Goal: Task Accomplishment & Management: Use online tool/utility

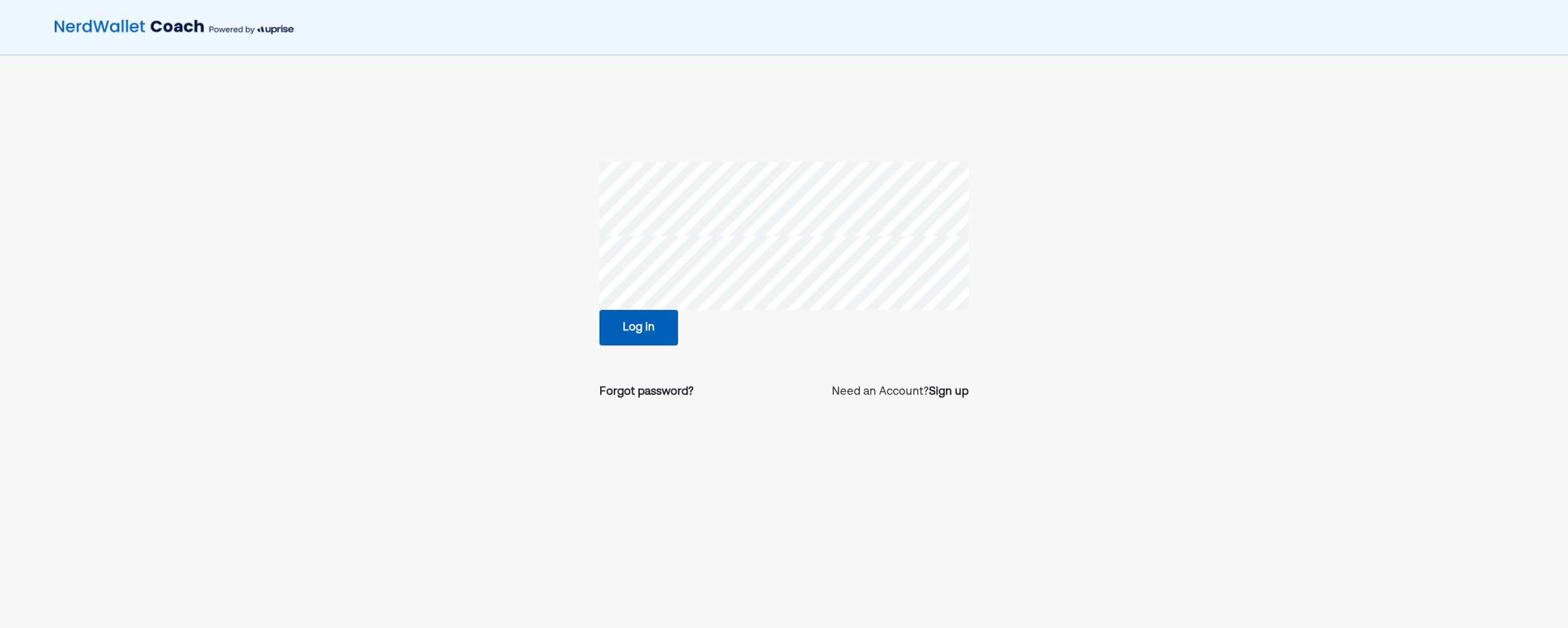
click at [615, 327] on button "Log in" at bounding box center [638, 327] width 79 height 35
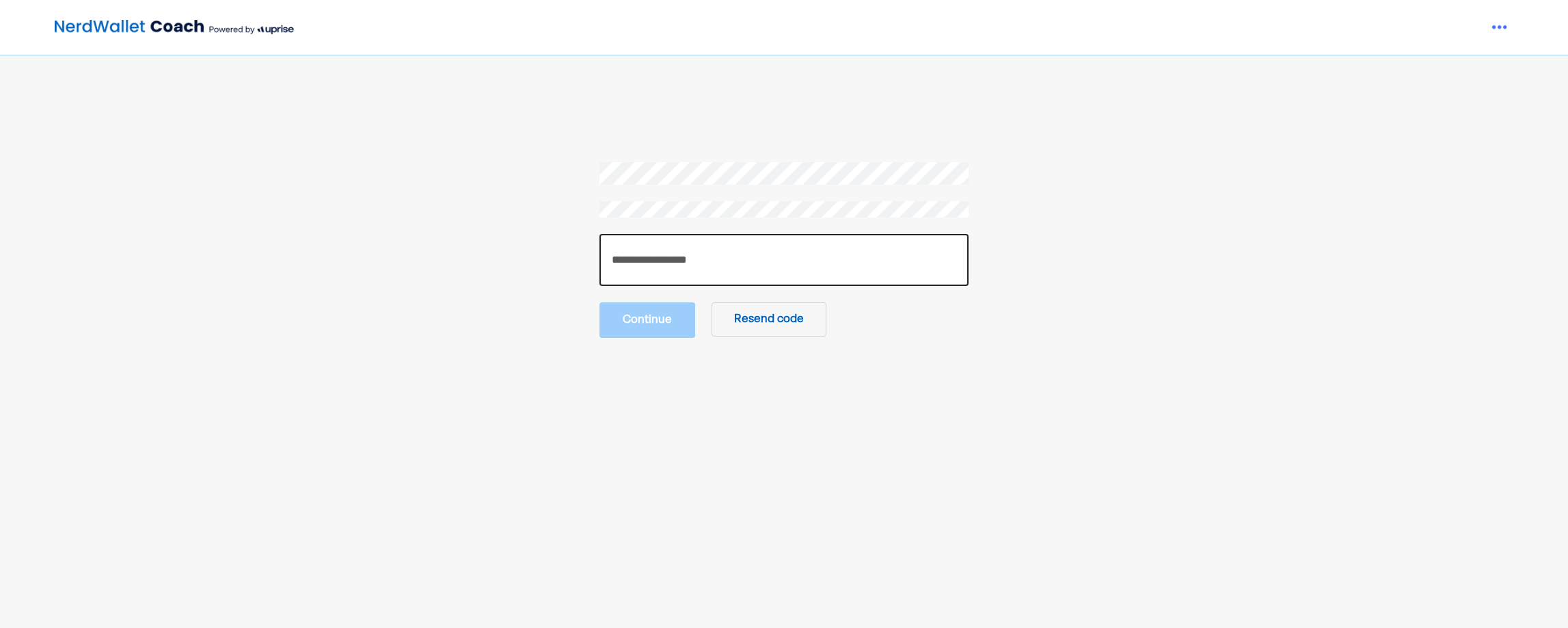
click at [685, 266] on input "number" at bounding box center [784, 260] width 369 height 52
paste input "******"
type input "******"
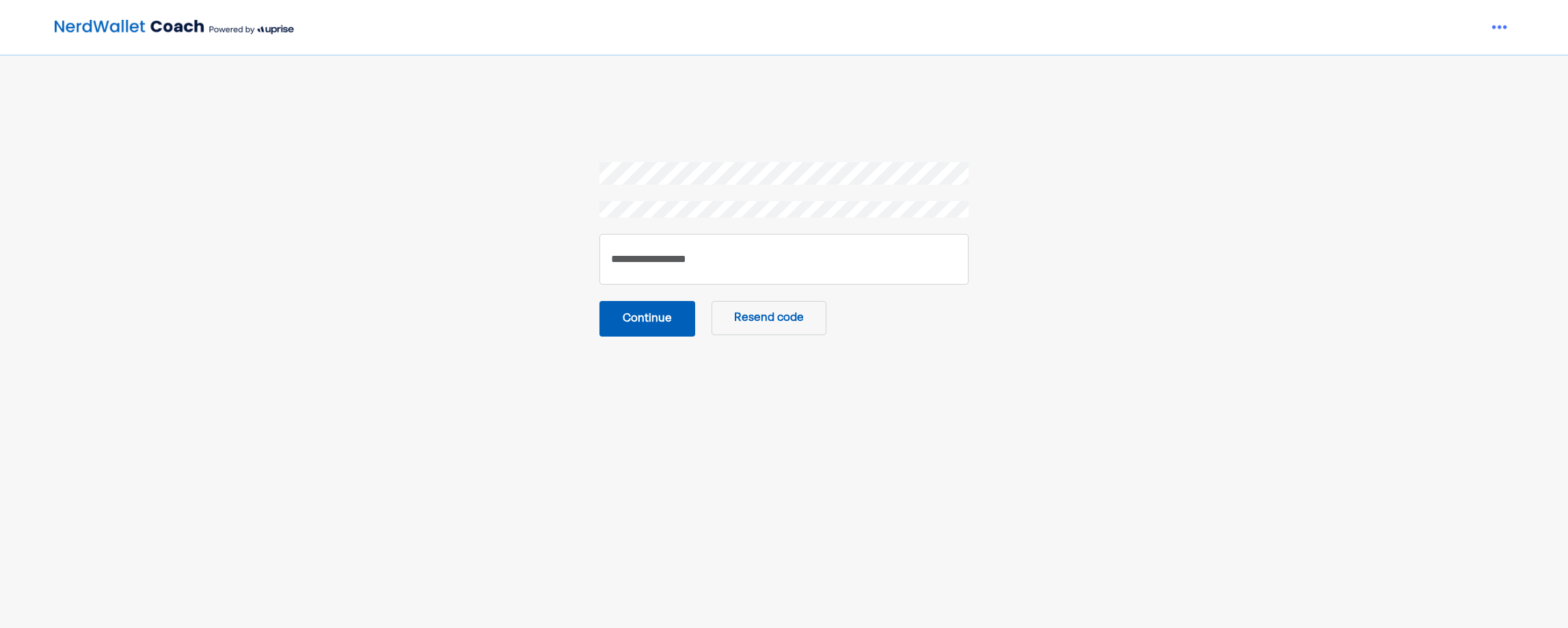
click at [638, 325] on button "Continue" at bounding box center [647, 319] width 96 height 35
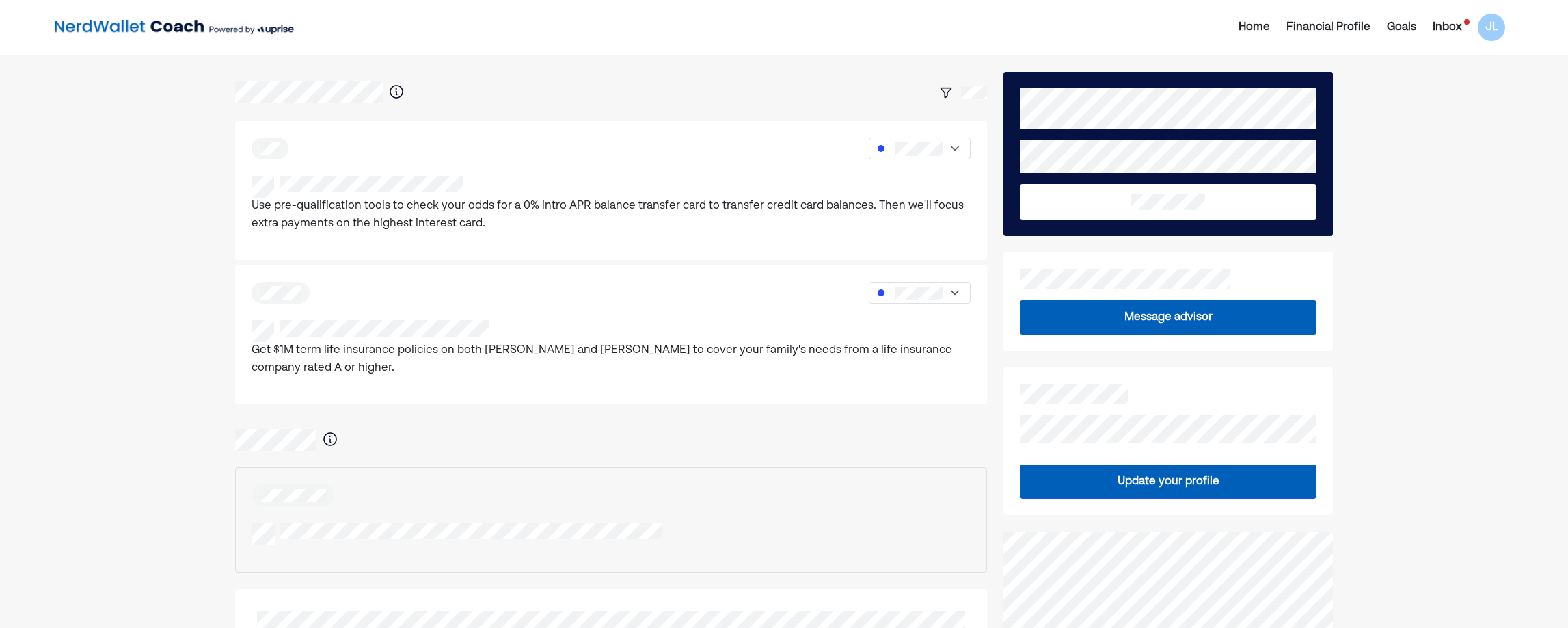
click at [1455, 30] on div "Inbox" at bounding box center [1448, 27] width 29 height 16
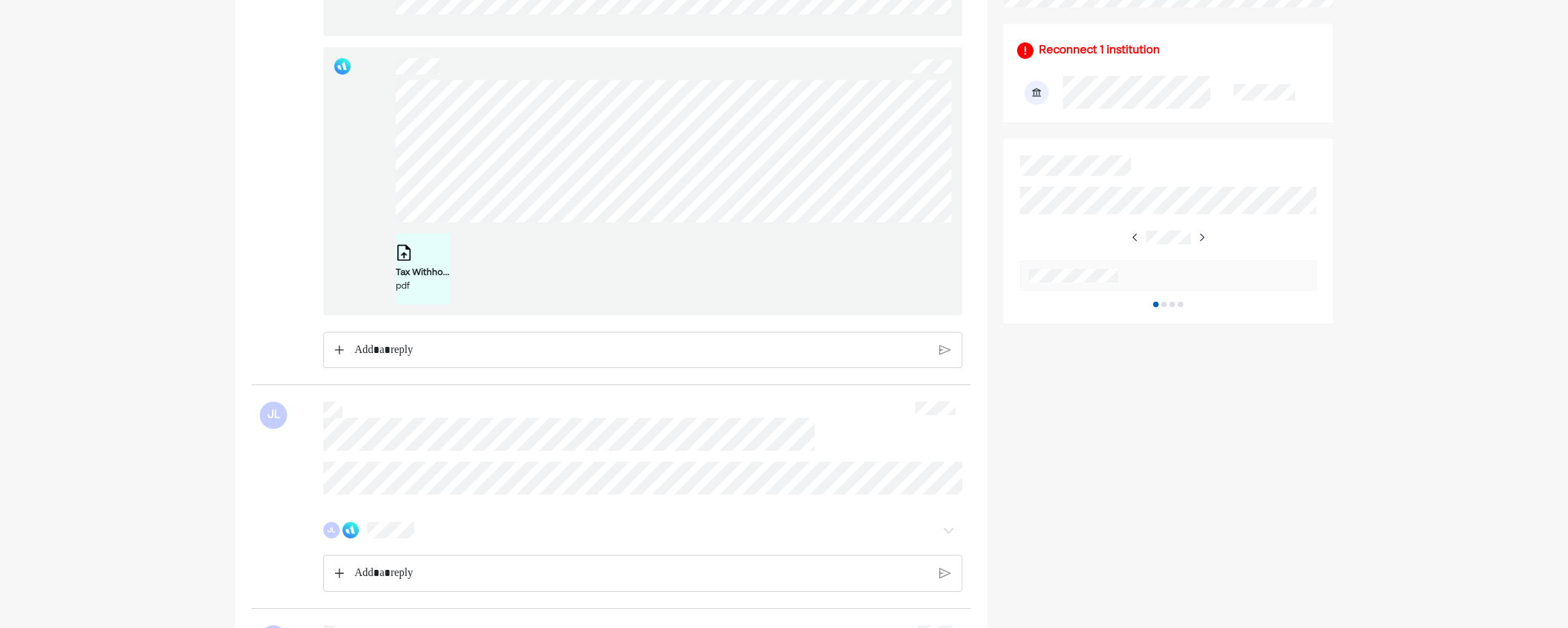
scroll to position [479, 0]
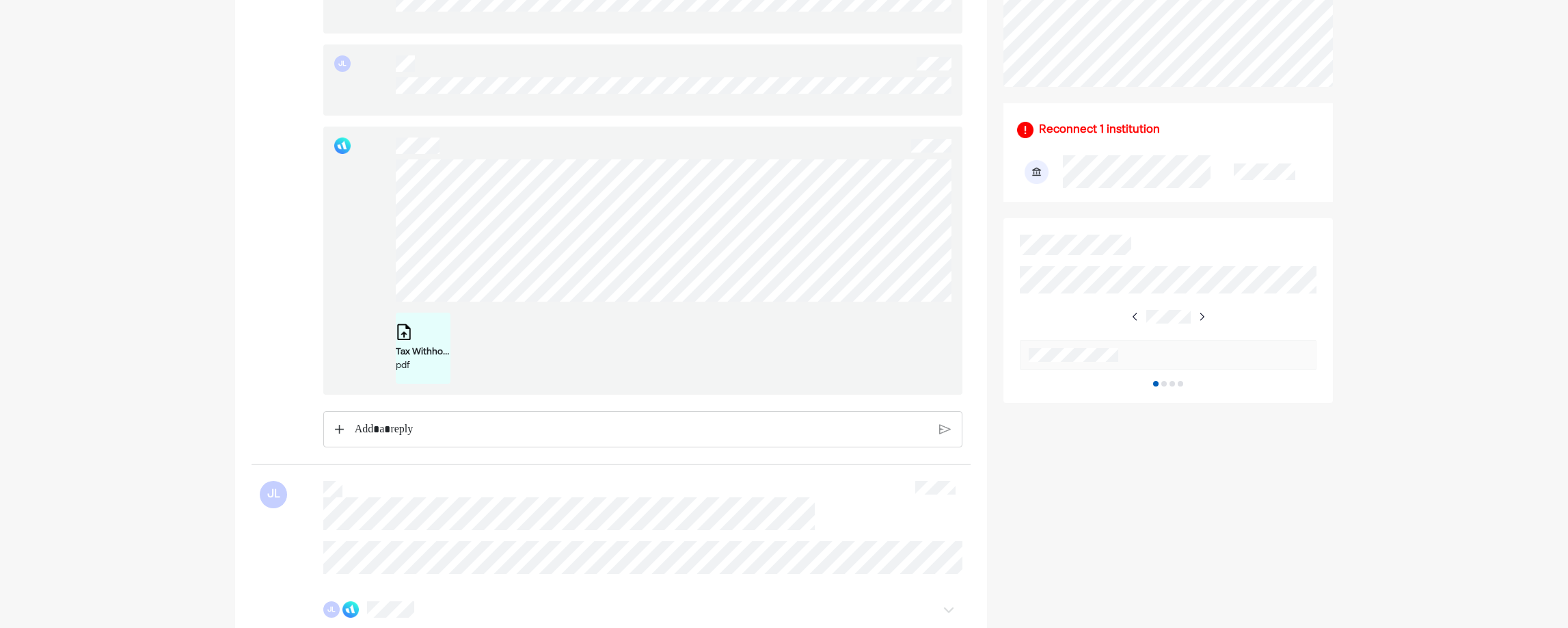
click at [386, 183] on div "Tax Withholding Estimator - Results _ Internal Revenue Service.pdf pdf" at bounding box center [644, 261] width 640 height 268
drag, startPoint x: 386, startPoint y: 183, endPoint x: 385, endPoint y: 189, distance: 6.1
click at [385, 189] on div "Tax Withholding Estimator - Results _ Internal Revenue Service.pdf pdf" at bounding box center [644, 261] width 640 height 268
click at [604, 304] on div "Tax Withholding Estimator - Results _ Internal Revenue Service.pdf pdf" at bounding box center [644, 261] width 640 height 268
drag, startPoint x: 391, startPoint y: 177, endPoint x: 612, endPoint y: 324, distance: 265.4
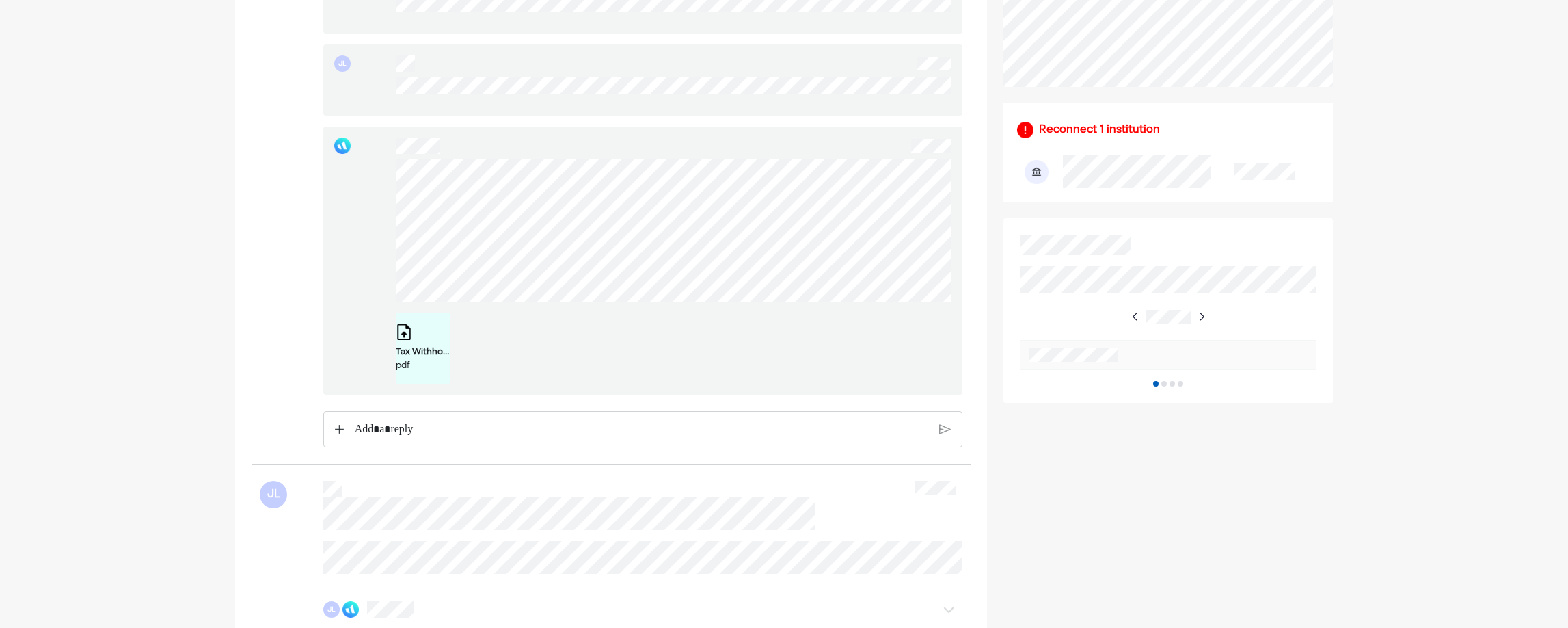
click at [612, 324] on div "Tax Withholding Estimator - Results _ Internal Revenue Service.pdf pdf" at bounding box center [674, 347] width 556 height 71
click at [389, 167] on div "Tax Withholding Estimator - Results _ Internal Revenue Service.pdf pdf" at bounding box center [644, 261] width 640 height 268
drag, startPoint x: 389, startPoint y: 167, endPoint x: 640, endPoint y: 319, distance: 293.4
click at [640, 319] on div "Tax Withholding Estimator - Results _ Internal Revenue Service.pdf pdf" at bounding box center [674, 271] width 556 height 224
click at [387, 176] on div "Tax Withholding Estimator - Results _ Internal Revenue Service.pdf pdf" at bounding box center [644, 261] width 640 height 268
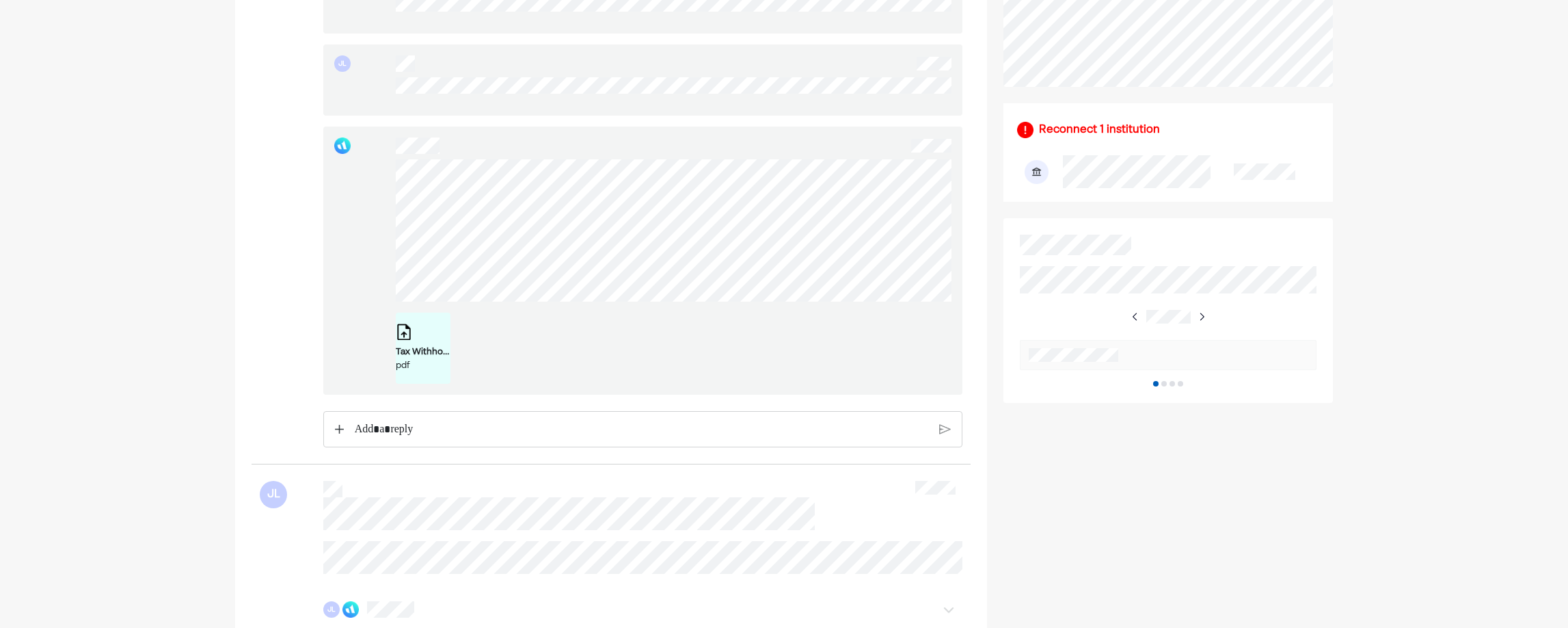
drag, startPoint x: 387, startPoint y: 176, endPoint x: 376, endPoint y: 205, distance: 31.0
click at [376, 205] on div "Tax Withholding Estimator - Results _ Internal Revenue Service.pdf pdf" at bounding box center [644, 261] width 640 height 268
drag, startPoint x: 380, startPoint y: 191, endPoint x: 621, endPoint y: 312, distance: 269.7
click at [621, 312] on div "Tax Withholding Estimator - Results _ Internal Revenue Service.pdf pdf" at bounding box center [644, 261] width 640 height 268
drag, startPoint x: 621, startPoint y: 312, endPoint x: 627, endPoint y: 320, distance: 10.0
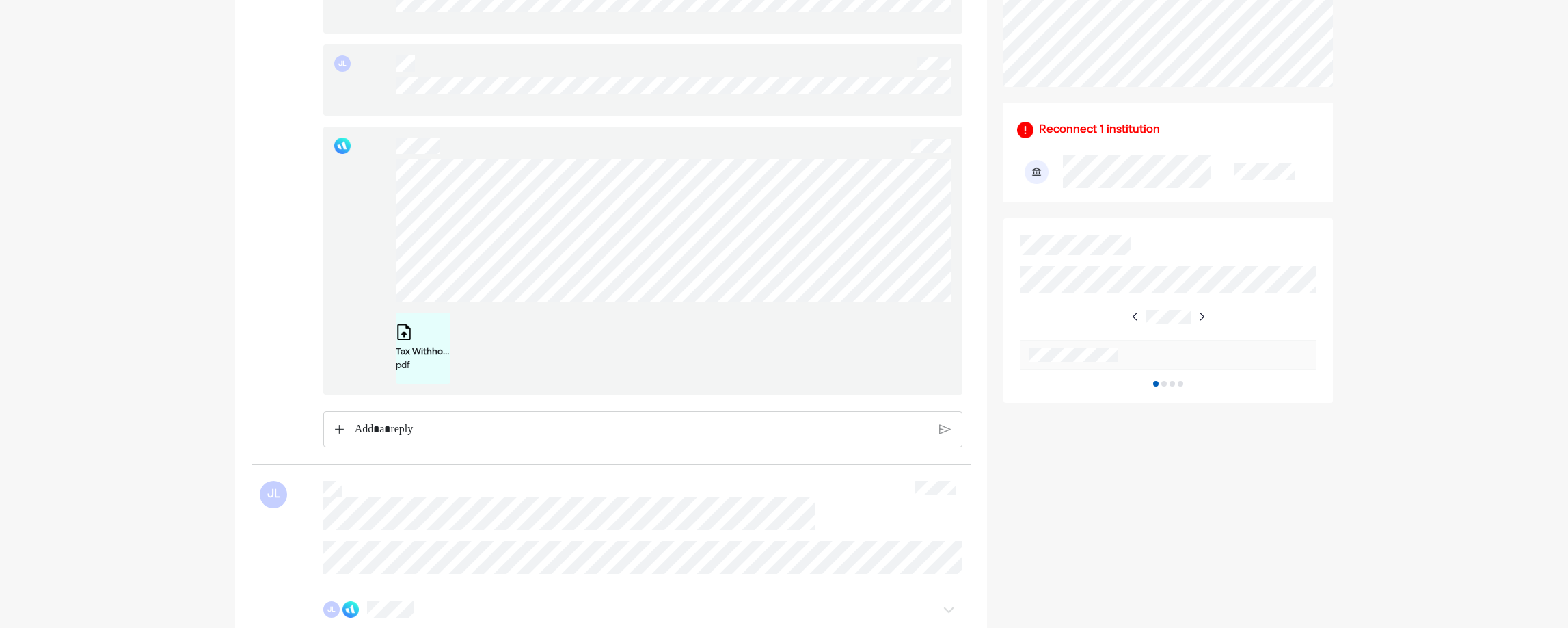
click at [627, 320] on div "Tax Withholding Estimator - Results _ Internal Revenue Service.pdf pdf" at bounding box center [674, 271] width 556 height 224
click at [377, 184] on div "Tax Withholding Estimator - Results _ Internal Revenue Service.pdf pdf" at bounding box center [644, 261] width 640 height 268
drag, startPoint x: 377, startPoint y: 184, endPoint x: 379, endPoint y: 208, distance: 24.1
click at [379, 208] on div "Tax Withholding Estimator - Results _ Internal Revenue Service.pdf pdf" at bounding box center [644, 261] width 640 height 268
click at [655, 303] on div "Tax Withholding Estimator - Results _ Internal Revenue Service.pdf pdf" at bounding box center [644, 261] width 640 height 268
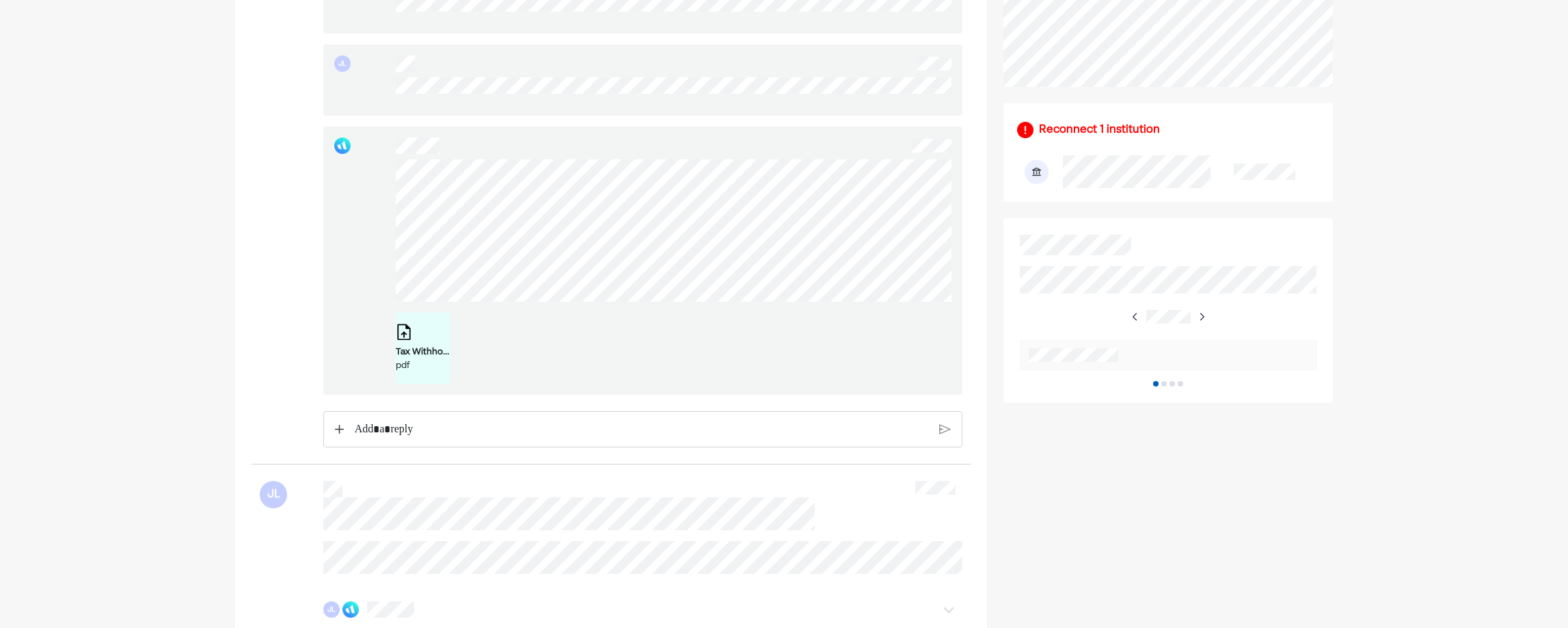
drag, startPoint x: 393, startPoint y: 173, endPoint x: 648, endPoint y: 319, distance: 293.8
click at [648, 319] on div "Tax Withholding Estimator - Results _ Internal Revenue Service.pdf pdf" at bounding box center [674, 271] width 556 height 224
drag, startPoint x: 395, startPoint y: 186, endPoint x: 382, endPoint y: 212, distance: 29.1
click at [382, 212] on div "Tax Withholding Estimator - Results _ Internal Revenue Service.pdf pdf" at bounding box center [644, 261] width 640 height 268
click at [428, 357] on div "Tax Withholding Estimator - Results _ Internal Revenue Service.pdf" at bounding box center [423, 352] width 54 height 14
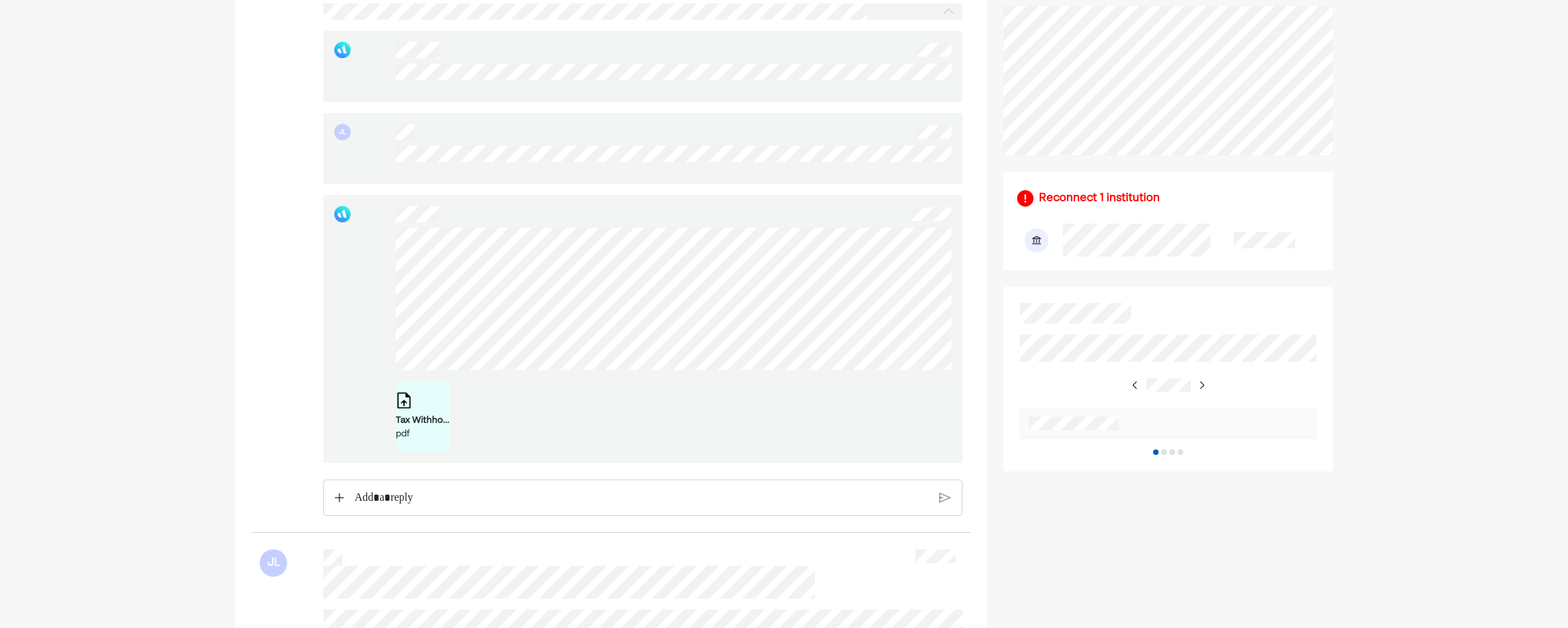
click at [596, 366] on div "Tax Withholding Estimator - Results _ Internal Revenue Service.pdf pdf" at bounding box center [644, 328] width 640 height 268
drag, startPoint x: 392, startPoint y: 239, endPoint x: 616, endPoint y: 397, distance: 274.1
click at [616, 397] on div "Tax Withholding Estimator - Results _ Internal Revenue Service.pdf pdf" at bounding box center [674, 416] width 556 height 71
drag, startPoint x: 620, startPoint y: 387, endPoint x: 365, endPoint y: 244, distance: 292.4
click at [365, 244] on div "Tax Withholding Estimator - Results _ Internal Revenue Service.pdf pdf" at bounding box center [644, 328] width 640 height 268
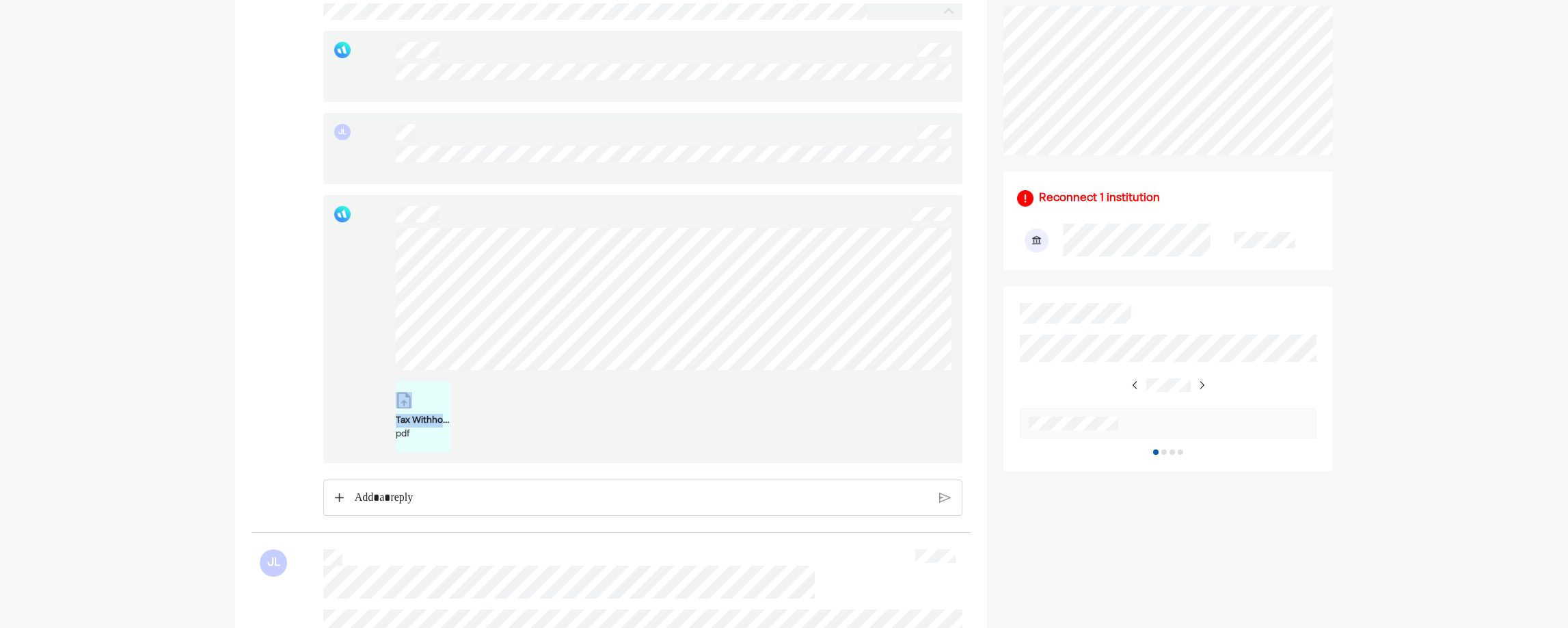
drag, startPoint x: 365, startPoint y: 244, endPoint x: 589, endPoint y: 424, distance: 287.4
click at [589, 424] on div "Tax Withholding Estimator - Results _ Internal Revenue Service.pdf pdf" at bounding box center [674, 416] width 556 height 71
click at [389, 245] on div "Tax Withholding Estimator - Results _ Internal Revenue Service.pdf pdf" at bounding box center [644, 328] width 640 height 268
drag, startPoint x: 389, startPoint y: 245, endPoint x: 600, endPoint y: 399, distance: 261.2
click at [600, 399] on div "Tax Withholding Estimator - Results _ Internal Revenue Service.pdf pdf" at bounding box center [674, 416] width 556 height 71
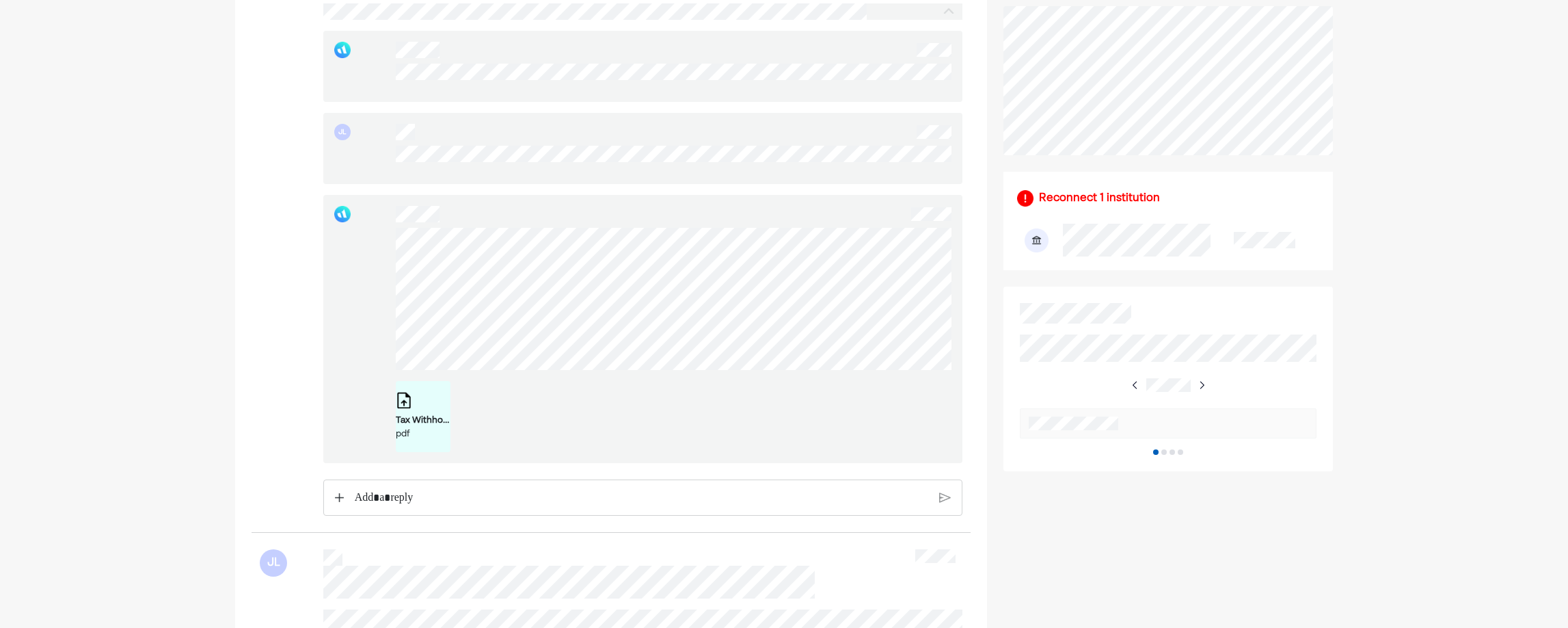
click at [388, 251] on div "Tax Withholding Estimator - Results _ Internal Revenue Service.pdf pdf" at bounding box center [644, 328] width 640 height 268
drag, startPoint x: 388, startPoint y: 251, endPoint x: 366, endPoint y: 298, distance: 51.9
click at [366, 298] on div "Tax Withholding Estimator - Results _ Internal Revenue Service.pdf pdf" at bounding box center [644, 328] width 640 height 268
click at [610, 371] on div "Tax Withholding Estimator - Results _ Internal Revenue Service.pdf pdf" at bounding box center [644, 328] width 640 height 268
drag, startPoint x: 384, startPoint y: 252, endPoint x: 619, endPoint y: 393, distance: 274.1
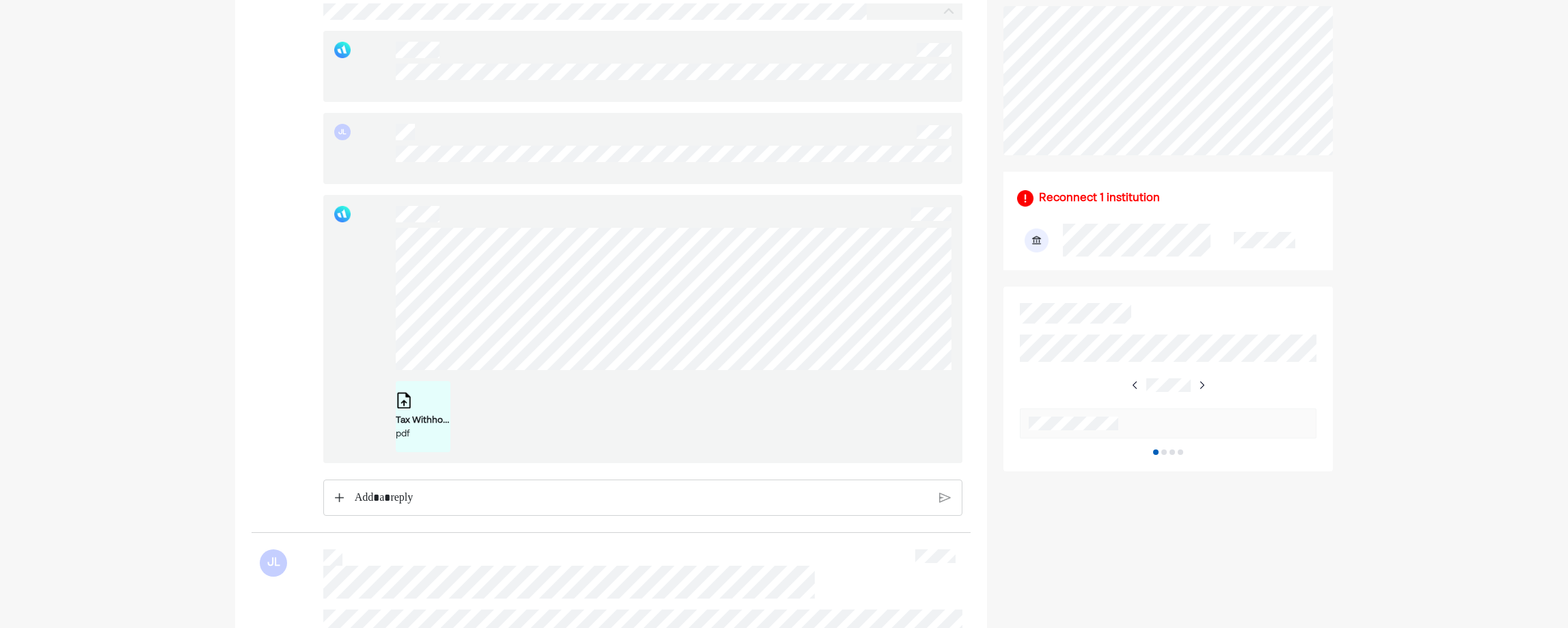
click at [619, 393] on div "Tax Withholding Estimator - Results _ Internal Revenue Service.pdf pdf" at bounding box center [674, 416] width 556 height 71
click at [392, 250] on div "Tax Withholding Estimator - Results _ Internal Revenue Service.pdf pdf" at bounding box center [644, 328] width 640 height 268
drag, startPoint x: 392, startPoint y: 250, endPoint x: 383, endPoint y: 276, distance: 27.5
click at [383, 276] on div "Tax Withholding Estimator - Results _ Internal Revenue Service.pdf pdf" at bounding box center [644, 328] width 640 height 268
click at [660, 367] on div "Tax Withholding Estimator - Results _ Internal Revenue Service.pdf pdf" at bounding box center [644, 328] width 640 height 268
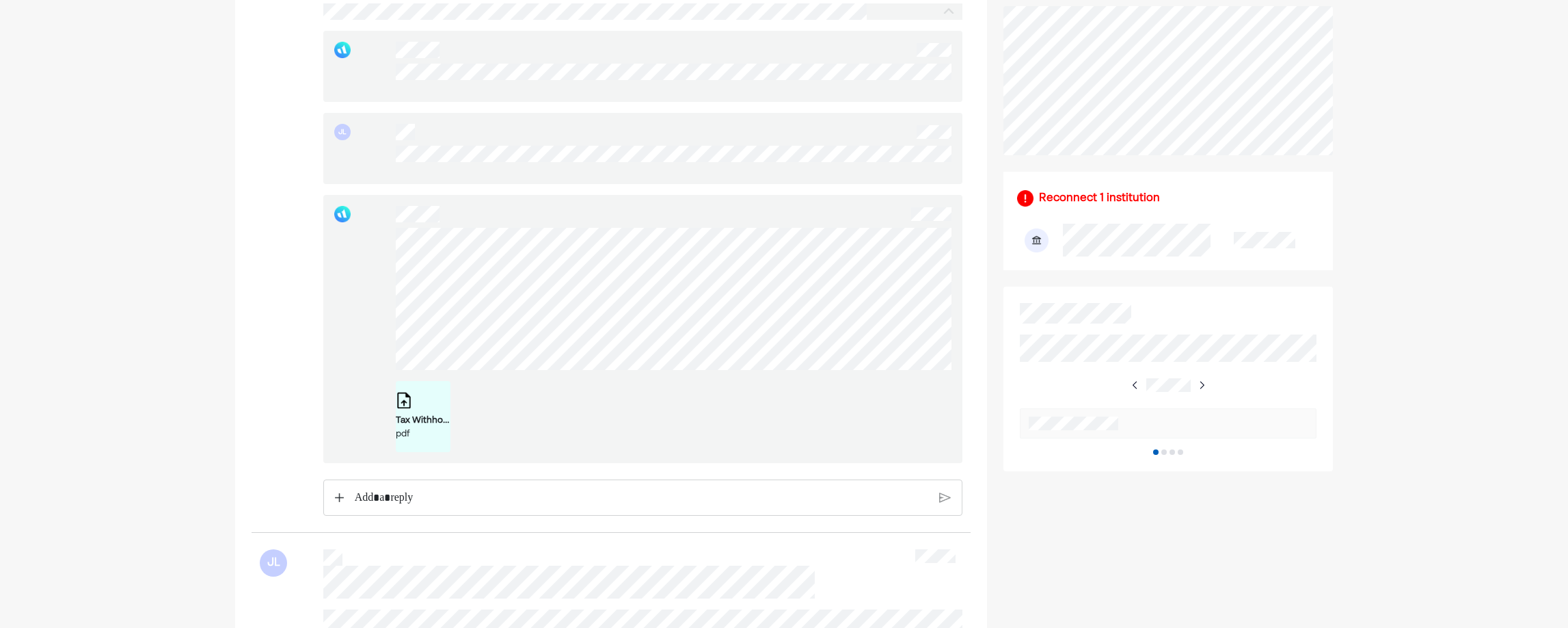
drag, startPoint x: 396, startPoint y: 236, endPoint x: 628, endPoint y: 384, distance: 275.2
click at [635, 385] on div "Tax Withholding Estimator - Results _ Internal Revenue Service.pdf pdf" at bounding box center [674, 340] width 556 height 224
click at [395, 230] on div "Tax Withholding Estimator - Results _ Internal Revenue Service.pdf pdf" at bounding box center [644, 328] width 640 height 268
drag, startPoint x: 388, startPoint y: 235, endPoint x: 646, endPoint y: 382, distance: 296.9
click at [646, 382] on div "Tax Withholding Estimator - Results _ Internal Revenue Service.pdf pdf" at bounding box center [644, 328] width 640 height 268
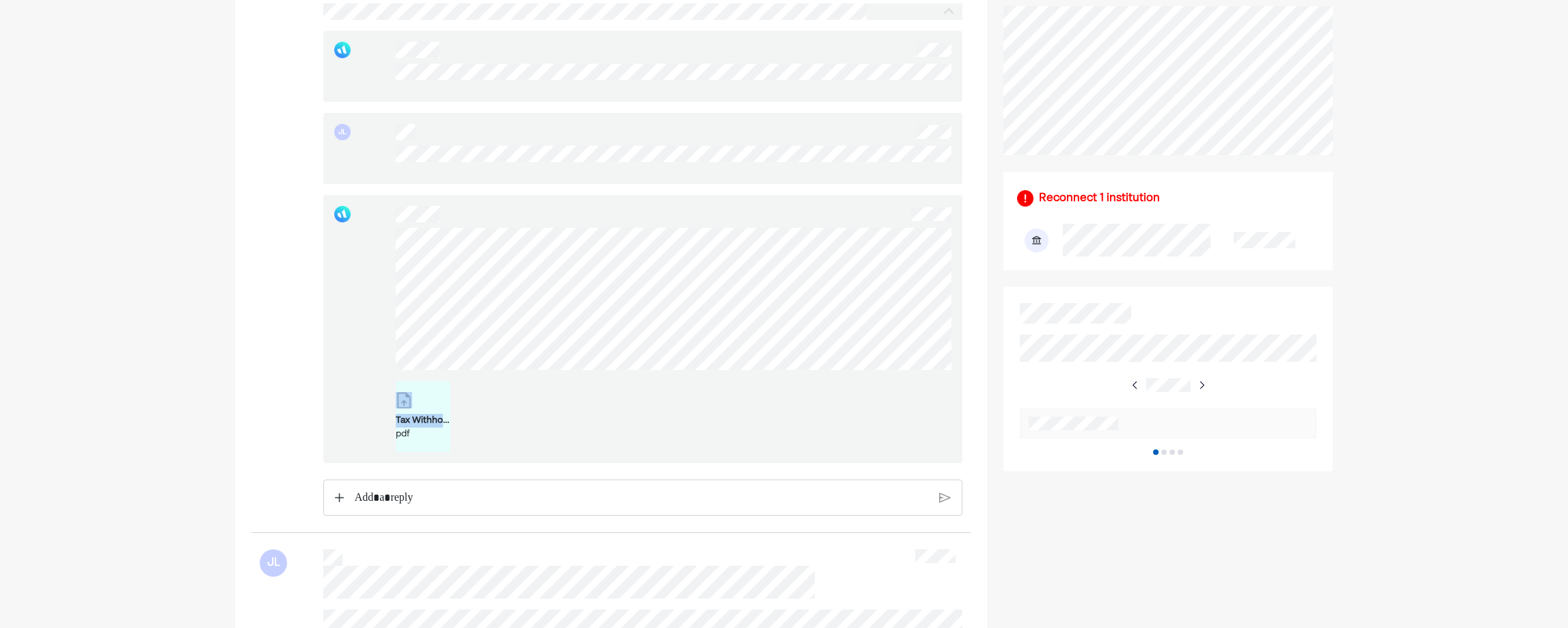
drag, startPoint x: 646, startPoint y: 382, endPoint x: 645, endPoint y: 388, distance: 6.1
click at [645, 388] on div "Tax Withholding Estimator - Results _ Internal Revenue Service.pdf pdf" at bounding box center [674, 340] width 556 height 224
click at [421, 501] on p "Rich Text Editor. Editing area: main" at bounding box center [642, 498] width 576 height 18
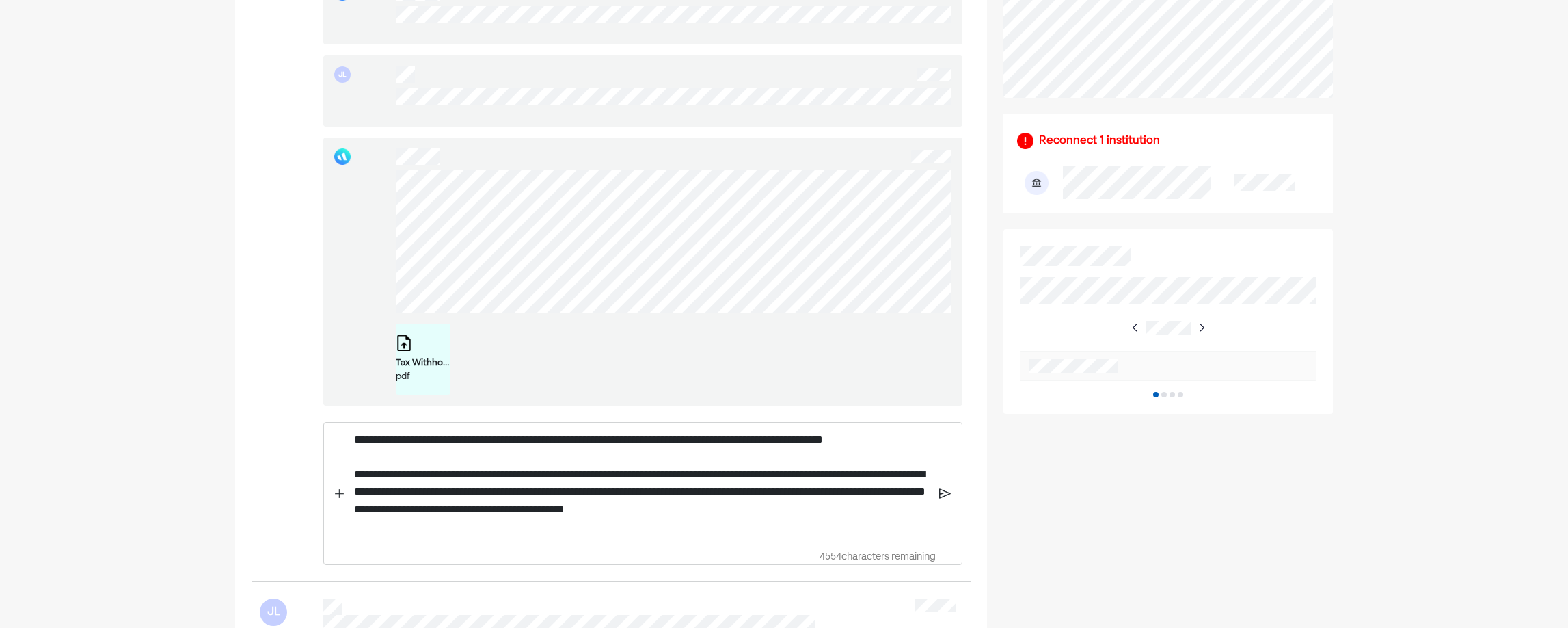
scroll to position [547, 0]
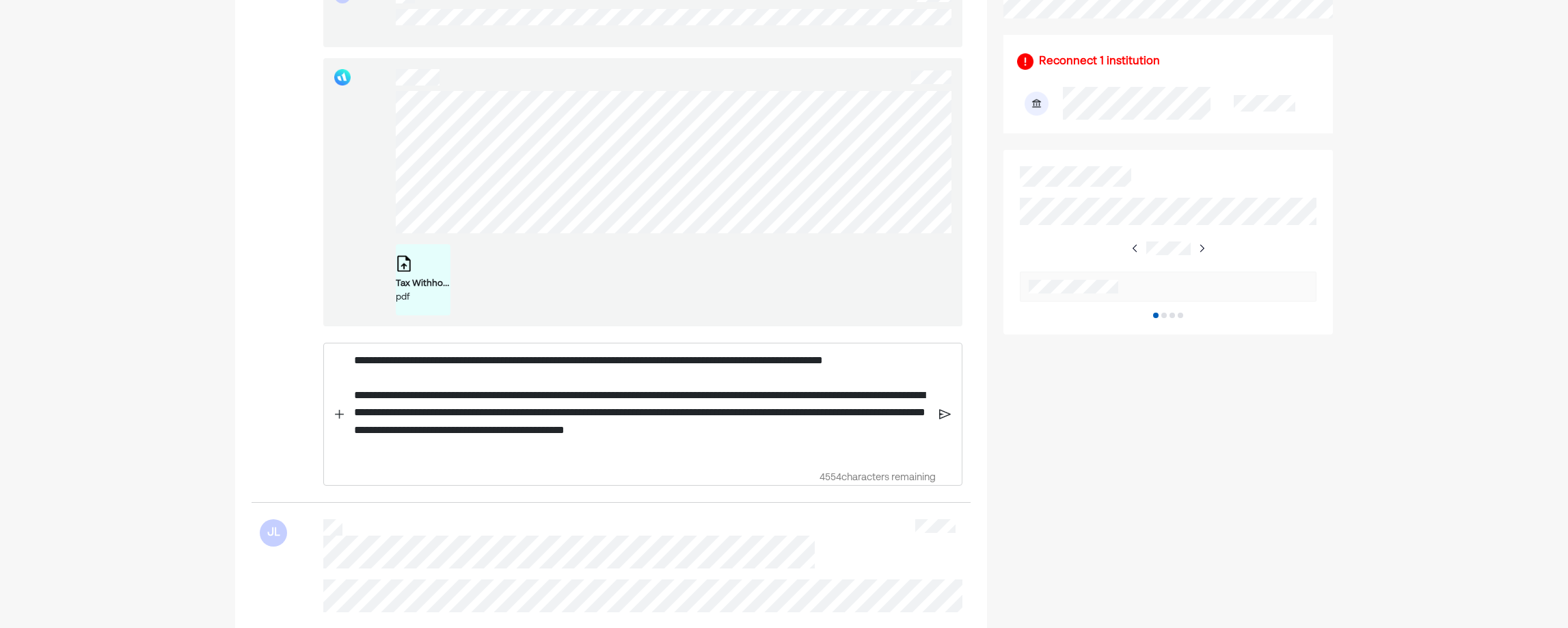
click at [947, 421] on img at bounding box center [945, 414] width 12 height 13
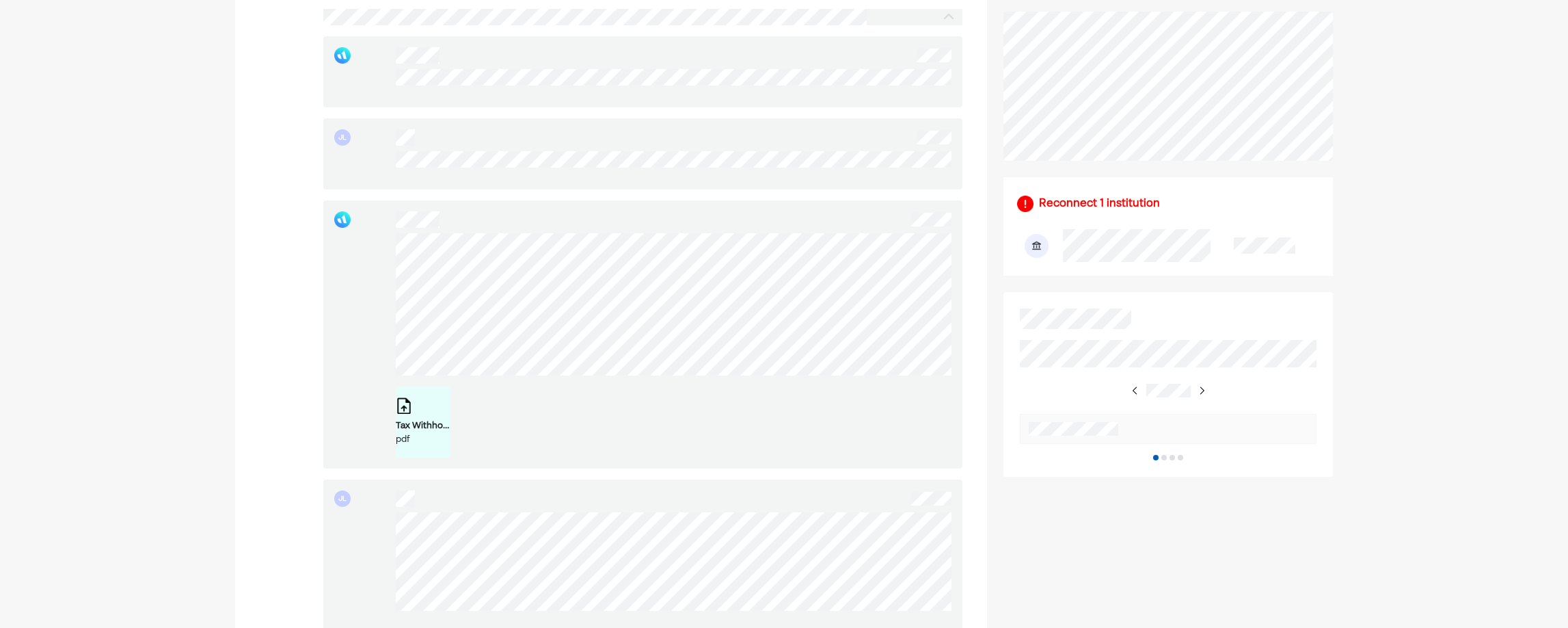
scroll to position [411, 0]
